Goal: Communication & Community: Participate in discussion

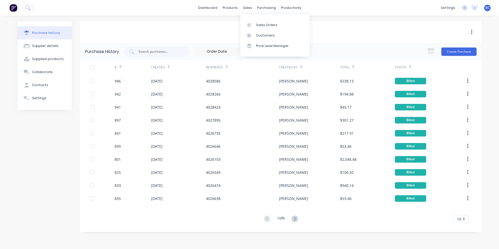
drag, startPoint x: 250, startPoint y: 6, endPoint x: 253, endPoint y: 18, distance: 12.7
click at [250, 6] on div "sales" at bounding box center [247, 8] width 14 height 8
click at [259, 22] on link "Sales Orders" at bounding box center [274, 25] width 69 height 10
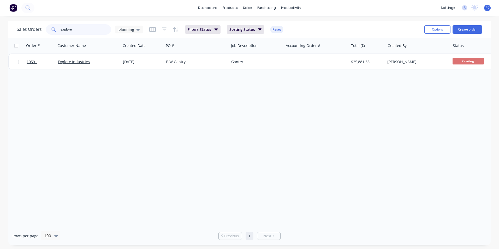
drag, startPoint x: 83, startPoint y: 29, endPoint x: 46, endPoint y: 32, distance: 37.7
click at [46, 32] on div "explore" at bounding box center [78, 29] width 65 height 10
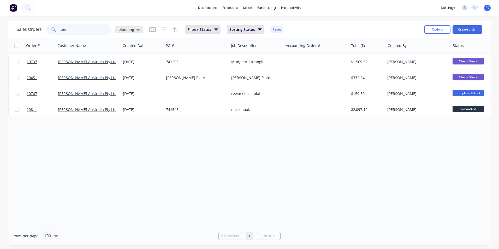
type input "vaw"
click at [136, 29] on icon at bounding box center [138, 30] width 4 height 2
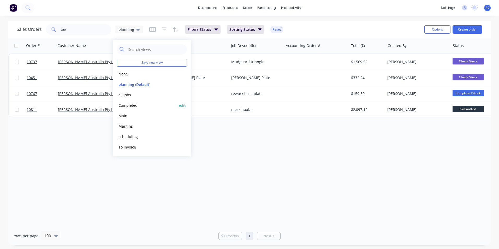
click at [134, 106] on button "Completed" at bounding box center [146, 105] width 59 height 6
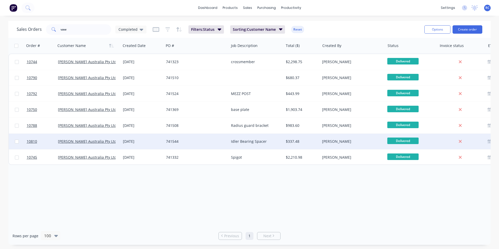
click at [116, 142] on div "[PERSON_NAME] Australia Pty Ltd" at bounding box center [88, 141] width 61 height 5
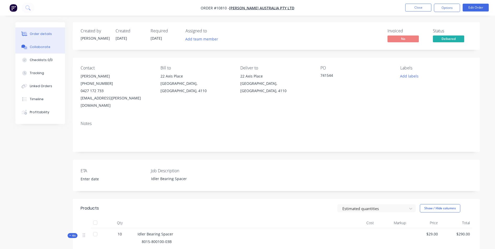
click at [33, 45] on div "Collaborate" at bounding box center [40, 47] width 21 height 5
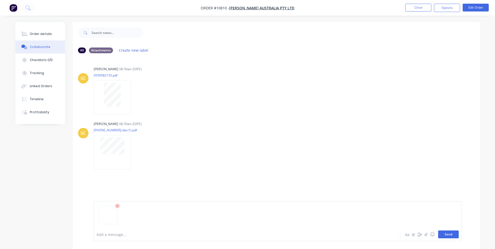
drag, startPoint x: 451, startPoint y: 239, endPoint x: 449, endPoint y: 236, distance: 3.2
click at [451, 238] on div "Add a message... Aa @ ☺ Send" at bounding box center [278, 221] width 368 height 40
click at [449, 236] on button "Send" at bounding box center [448, 234] width 21 height 8
click at [42, 33] on div "Order details" at bounding box center [41, 34] width 22 height 5
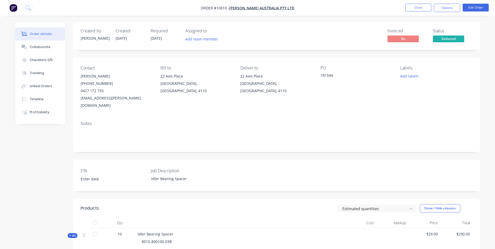
click at [426, 11] on li "Close" at bounding box center [418, 8] width 26 height 8
click at [420, 9] on button "Close" at bounding box center [418, 8] width 26 height 8
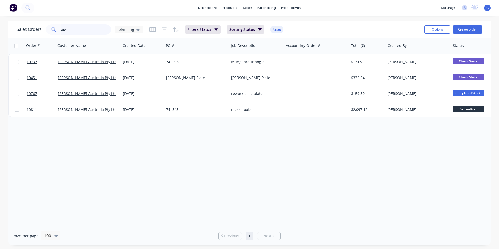
drag, startPoint x: 69, startPoint y: 29, endPoint x: 38, endPoint y: 29, distance: 31.6
click at [38, 29] on div "Sales Orders vaw planning" at bounding box center [80, 29] width 126 height 10
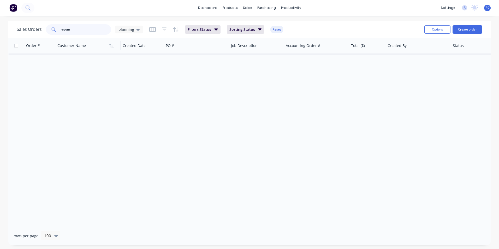
type input "recom"
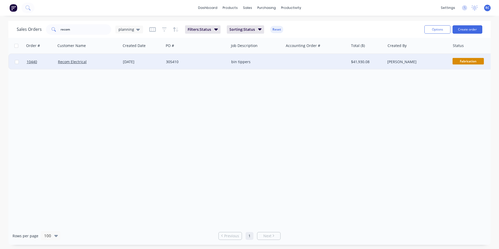
click at [88, 61] on div "Recom Electrical" at bounding box center [87, 61] width 58 height 5
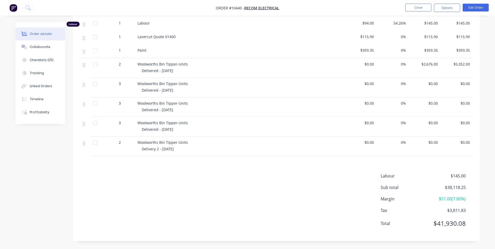
scroll to position [239, 0]
click at [44, 44] on button "Collaborate" at bounding box center [40, 46] width 50 height 13
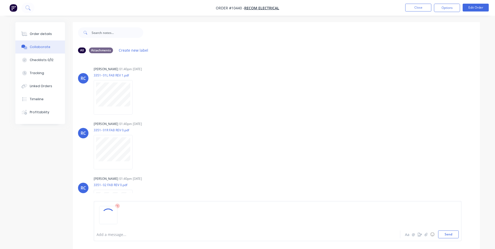
drag, startPoint x: 446, startPoint y: 234, endPoint x: 351, endPoint y: 182, distance: 108.3
click at [446, 234] on button "Send" at bounding box center [448, 234] width 21 height 8
